Goal: Information Seeking & Learning: Learn about a topic

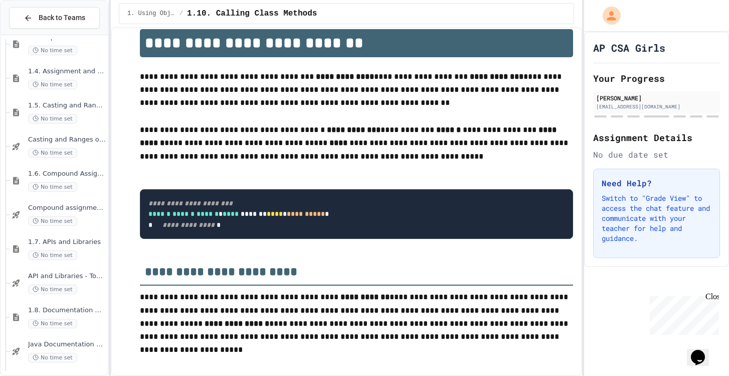
scroll to position [261, 0]
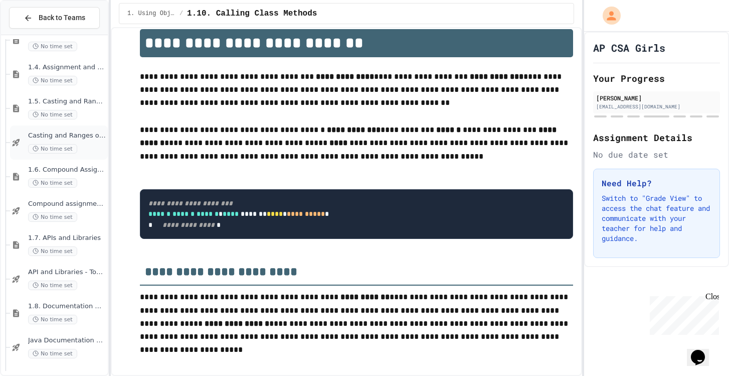
click at [73, 148] on span "No time set" at bounding box center [52, 149] width 49 height 10
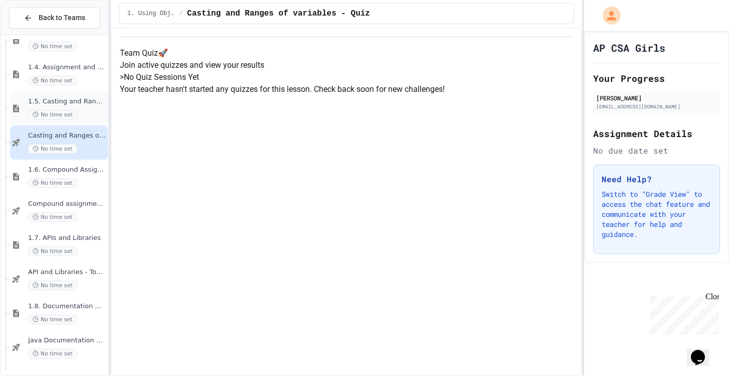
click at [87, 106] on div "1.5. Casting and Ranges of Values No time set" at bounding box center [67, 108] width 78 height 22
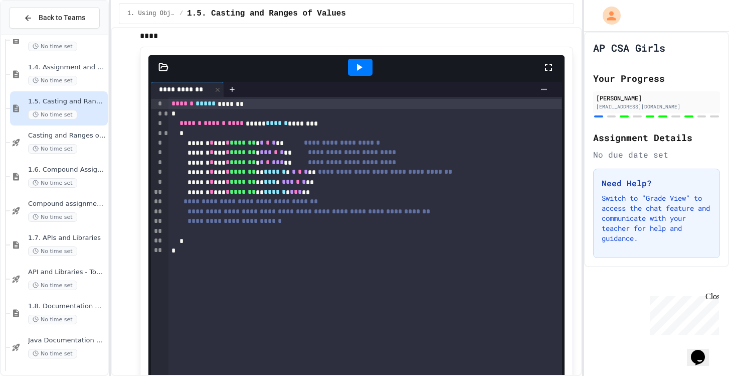
scroll to position [523, 0]
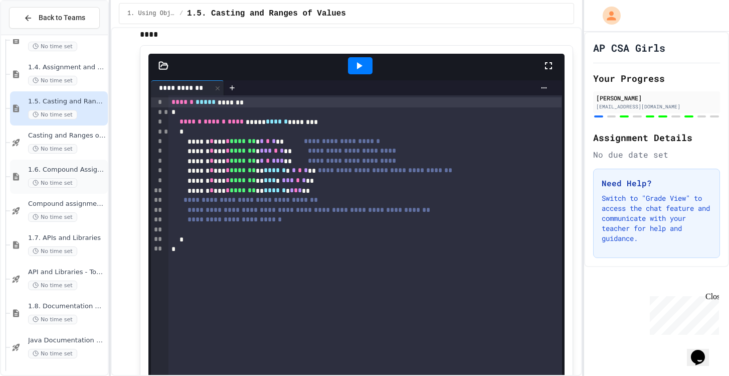
click at [73, 175] on div "1.6. Compound Assignment Operators No time set" at bounding box center [67, 176] width 78 height 22
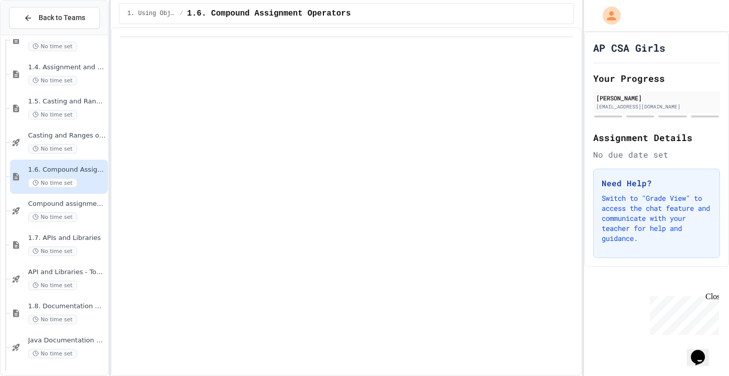
scroll to position [28, 0]
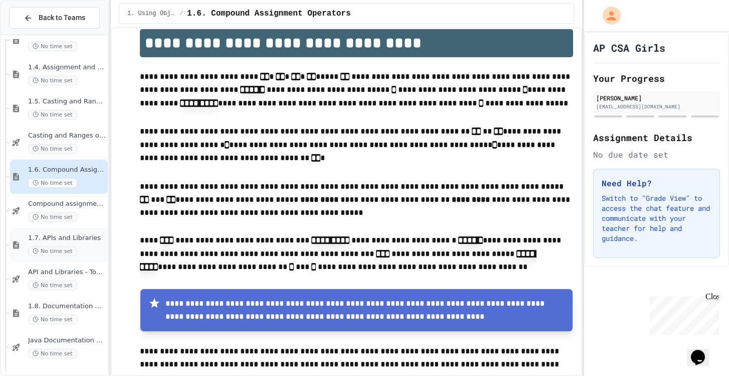
click at [85, 238] on span "1.7. APIs and Libraries" at bounding box center [67, 238] width 78 height 9
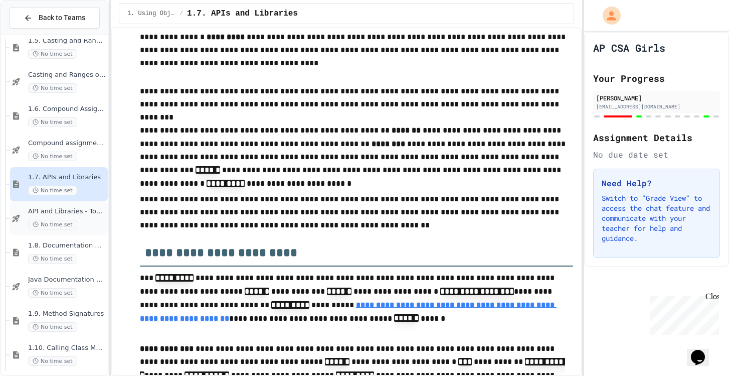
scroll to position [322, 0]
click at [77, 247] on span "1.8. Documentation with Comments and Preconditions" at bounding box center [67, 245] width 78 height 9
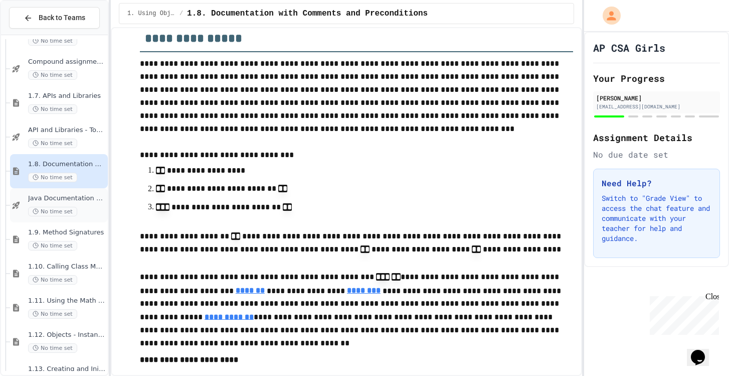
scroll to position [407, 0]
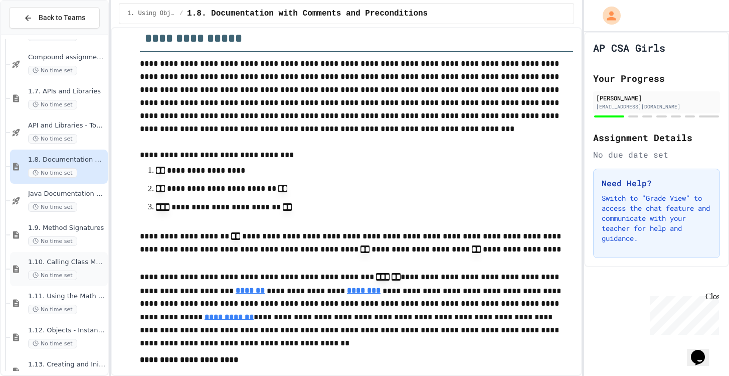
click at [85, 261] on span "1.10. Calling Class Methods" at bounding box center [67, 262] width 78 height 9
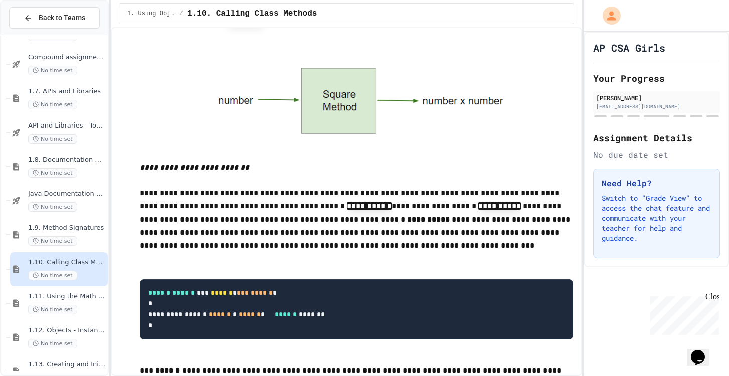
scroll to position [543, 0]
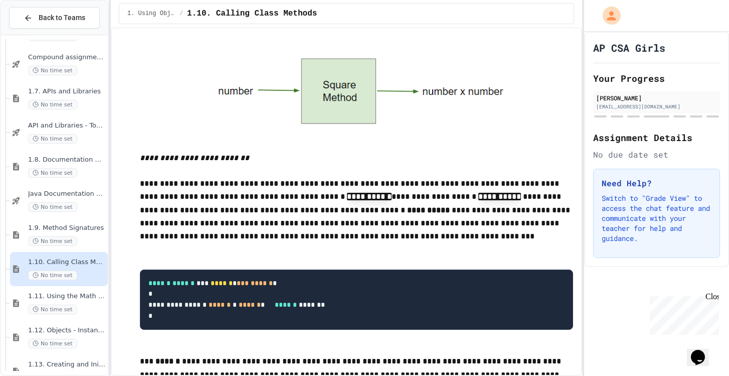
drag, startPoint x: 323, startPoint y: 112, endPoint x: 362, endPoint y: 128, distance: 42.3
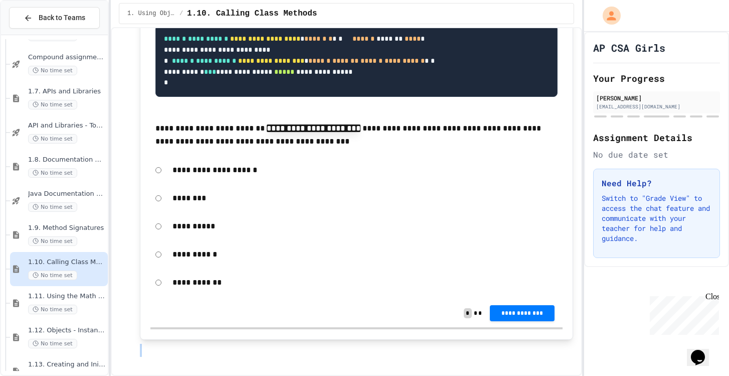
scroll to position [5602, 0]
drag, startPoint x: 145, startPoint y: 68, endPoint x: 480, endPoint y: 366, distance: 448.3
copy div "**********"
click at [78, 229] on span "1.9. Method Signatures" at bounding box center [67, 228] width 78 height 9
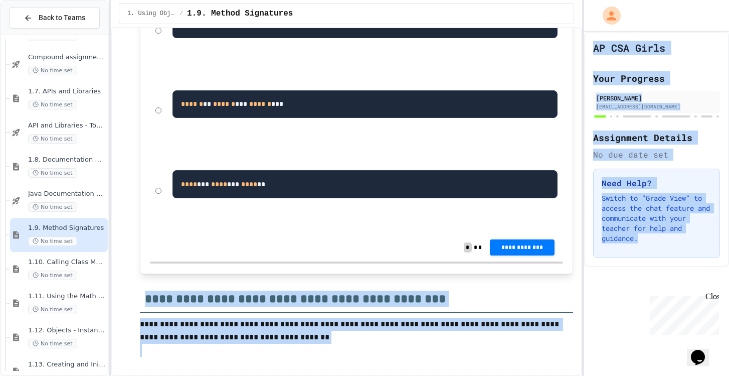
scroll to position [8150, 0]
drag, startPoint x: 141, startPoint y: 60, endPoint x: 600, endPoint y: 417, distance: 581.3
copy div "**********"
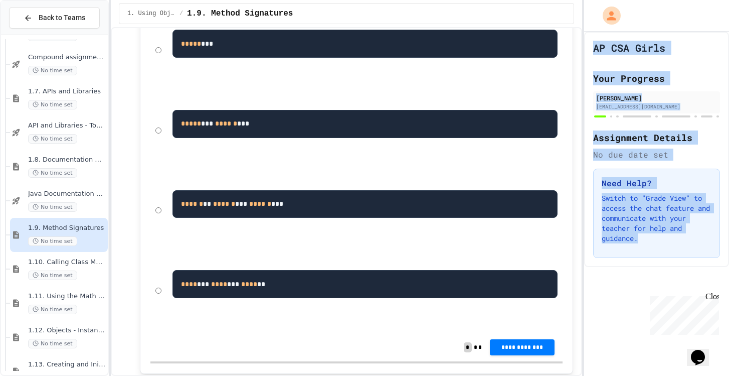
scroll to position [7635, 0]
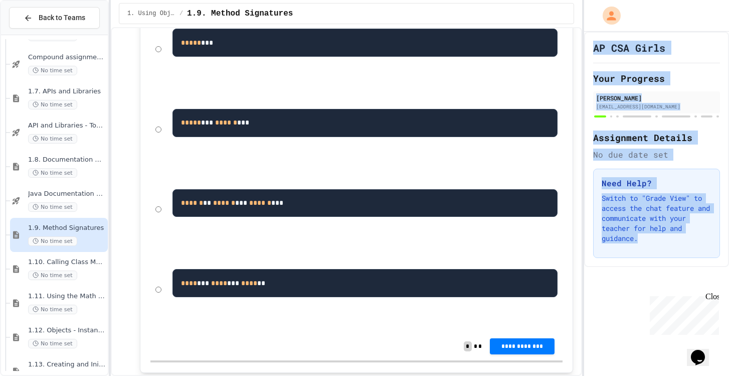
click at [484, 34] on div "**********" at bounding box center [356, 77] width 433 height 591
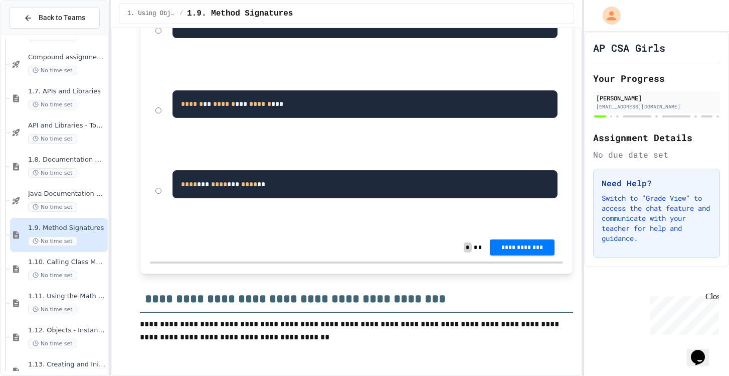
scroll to position [8138, 0]
click at [211, 181] on span "****" at bounding box center [219, 183] width 16 height 7
click at [161, 191] on div "**** *** **** *** **** **" at bounding box center [356, 190] width 412 height 75
click at [517, 254] on button "**********" at bounding box center [522, 246] width 64 height 16
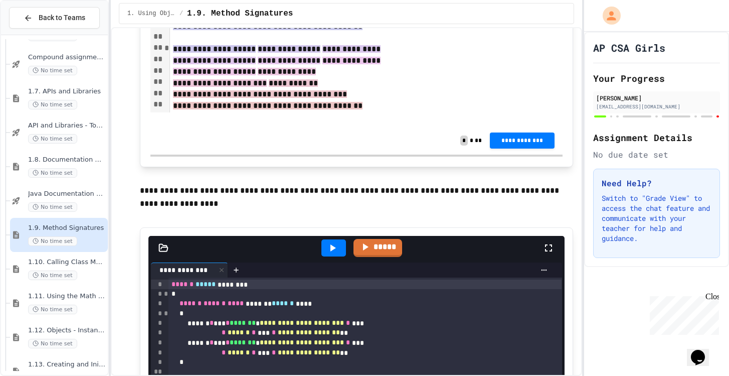
scroll to position [5947, 0]
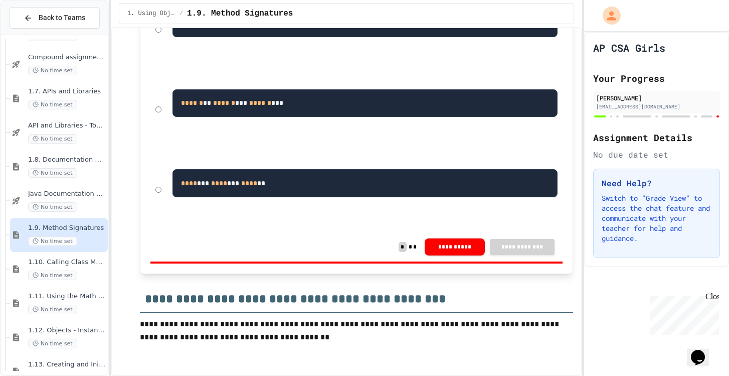
scroll to position [0, 0]
click at [66, 261] on span "1.10. Calling Class Methods" at bounding box center [67, 262] width 78 height 9
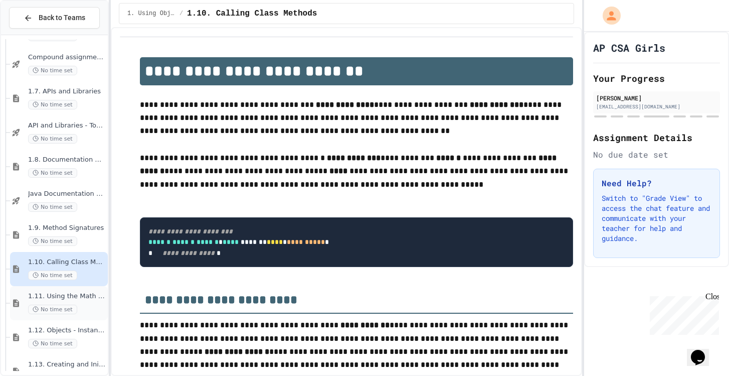
scroll to position [28, 0]
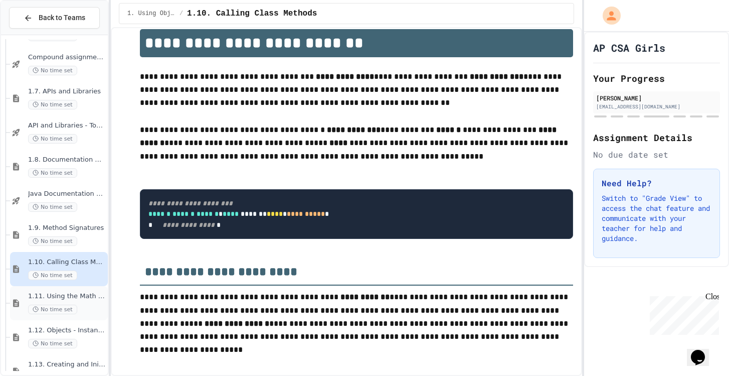
click at [88, 300] on div "1.11. Using the Math Class No time set" at bounding box center [67, 303] width 78 height 22
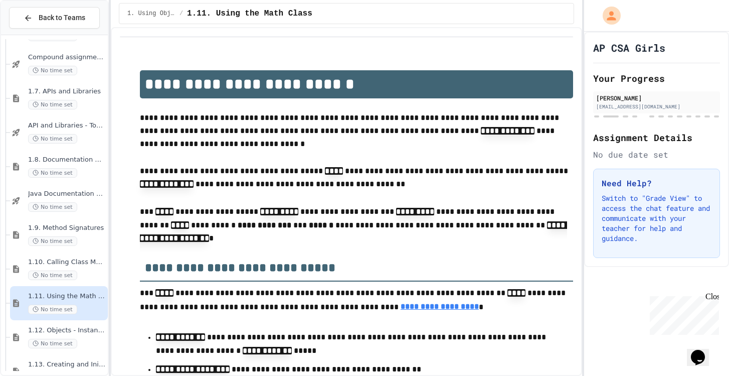
click at [486, 1] on div "1. Using Objects and Methods / 1.11. Using the Math Class" at bounding box center [346, 13] width 471 height 27
